Goal: Task Accomplishment & Management: Use online tool/utility

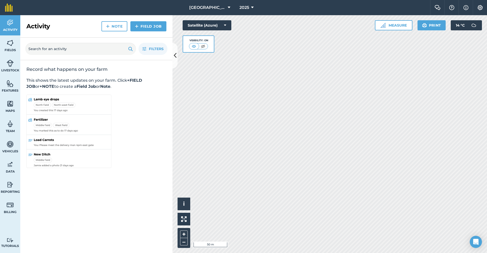
click at [11, 45] on img at bounding box center [10, 43] width 7 height 8
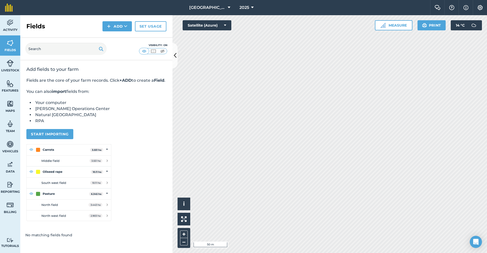
click at [55, 139] on button "Start importing" at bounding box center [49, 134] width 47 height 10
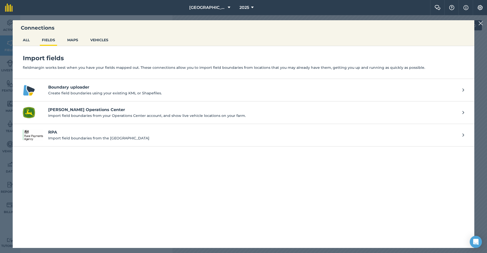
click at [66, 87] on h4 "Boundary uploader" at bounding box center [252, 87] width 409 height 6
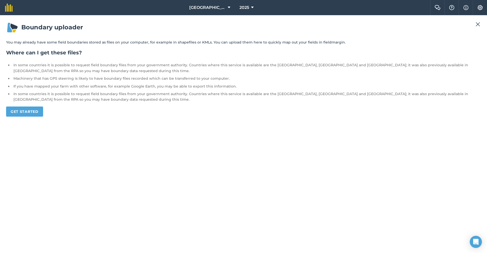
click at [37, 112] on link "Get started" at bounding box center [24, 112] width 37 height 10
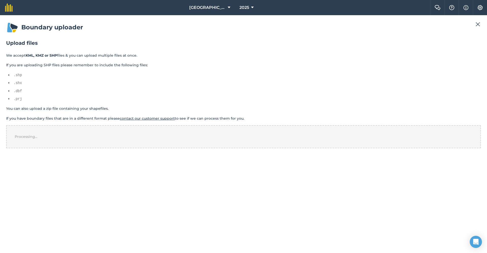
click at [477, 24] on img at bounding box center [477, 24] width 5 height 6
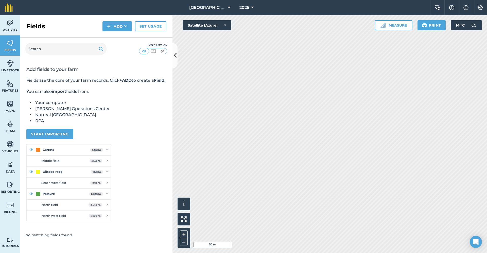
click at [50, 139] on button "Start importing" at bounding box center [49, 134] width 47 height 10
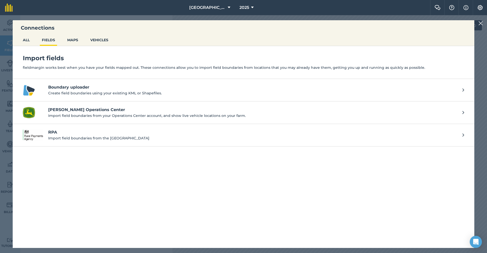
click at [72, 87] on h4 "Boundary uploader" at bounding box center [252, 87] width 409 height 6
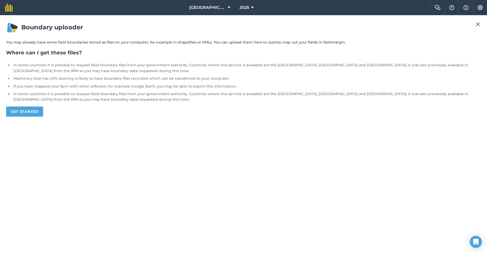
click at [30, 112] on link "Get started" at bounding box center [24, 112] width 37 height 10
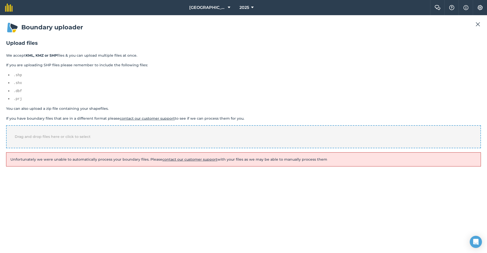
click at [218, 133] on div "Drag and drop files here or click to select" at bounding box center [243, 136] width 474 height 23
